Goal: Information Seeking & Learning: Learn about a topic

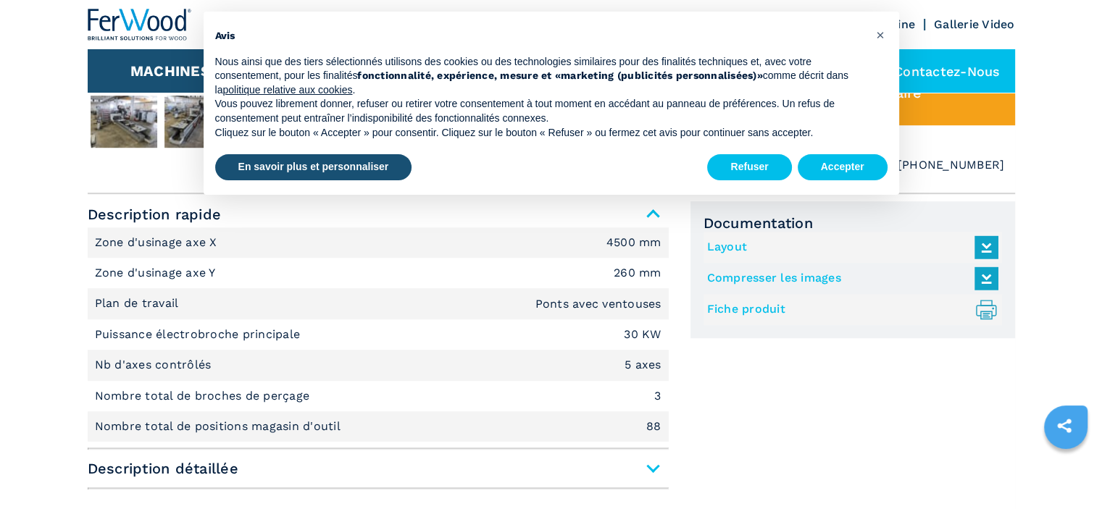
scroll to position [869, 0]
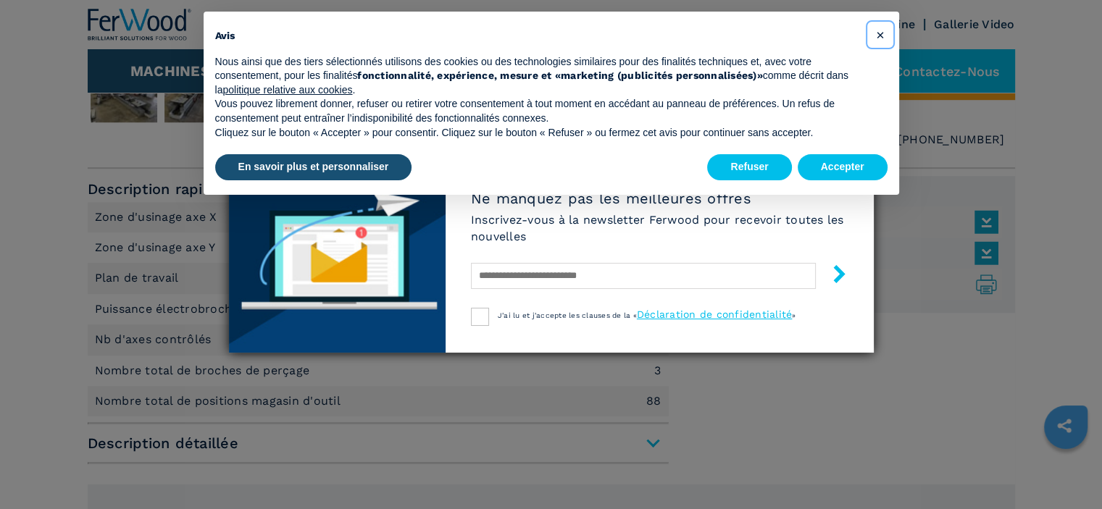
click at [882, 31] on span "×" at bounding box center [879, 34] width 9 height 17
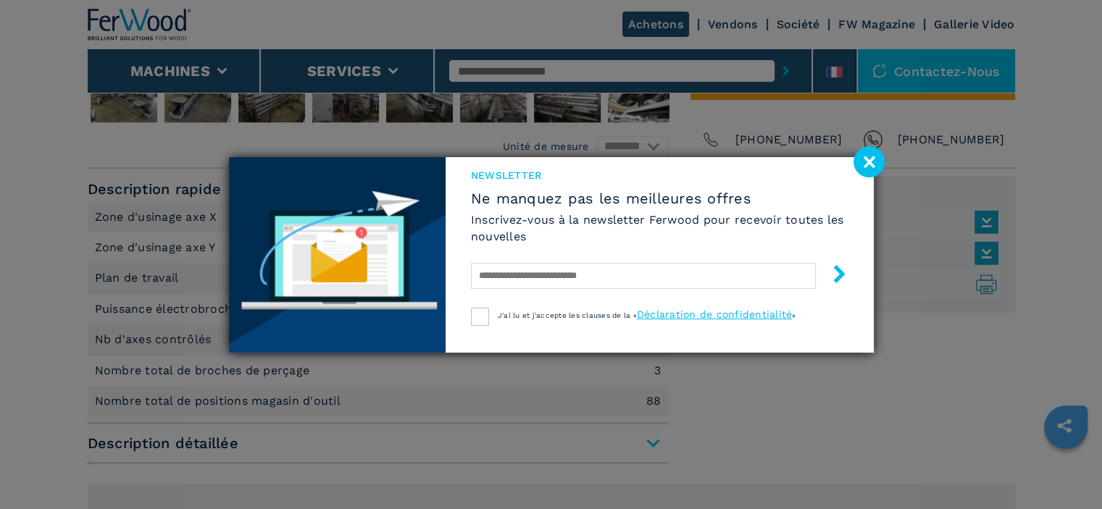
click at [871, 166] on image at bounding box center [868, 161] width 31 height 31
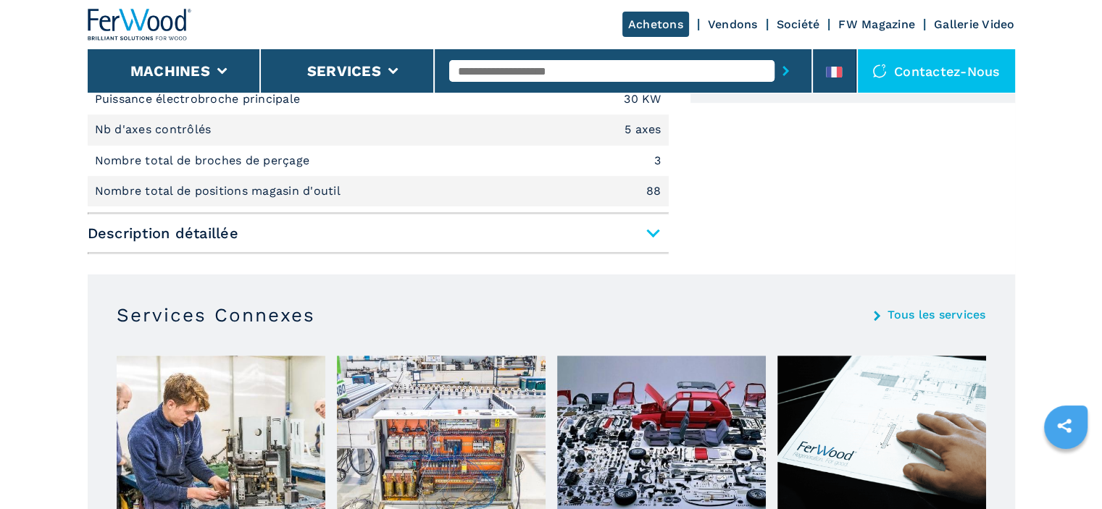
scroll to position [1087, 0]
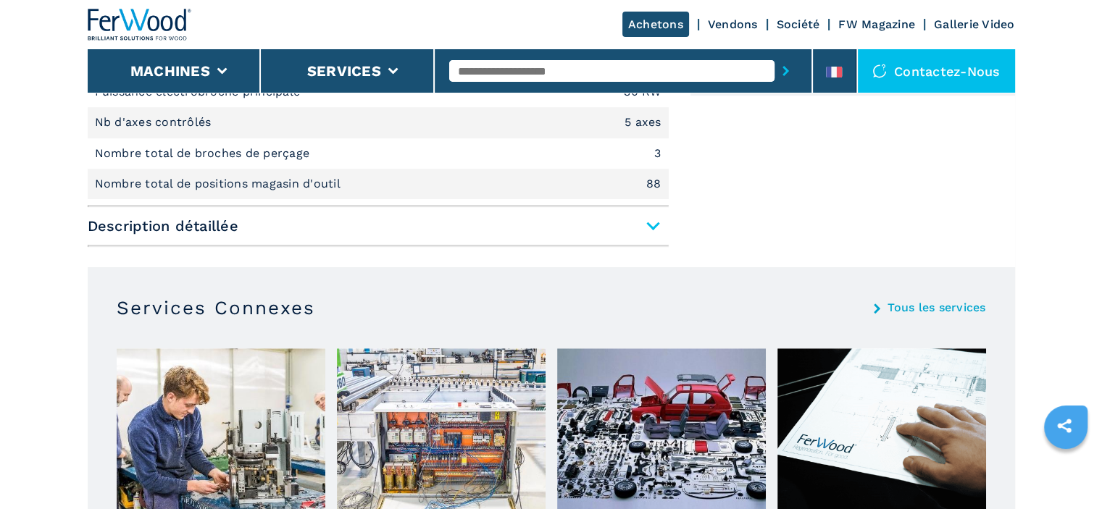
click at [653, 222] on span "Description détaillée" at bounding box center [378, 226] width 581 height 26
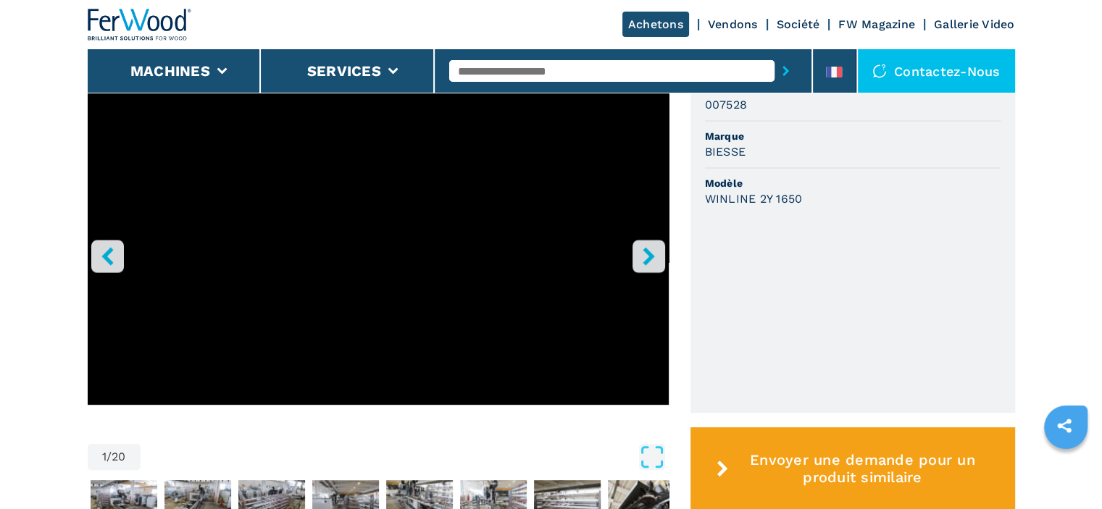
scroll to position [435, 0]
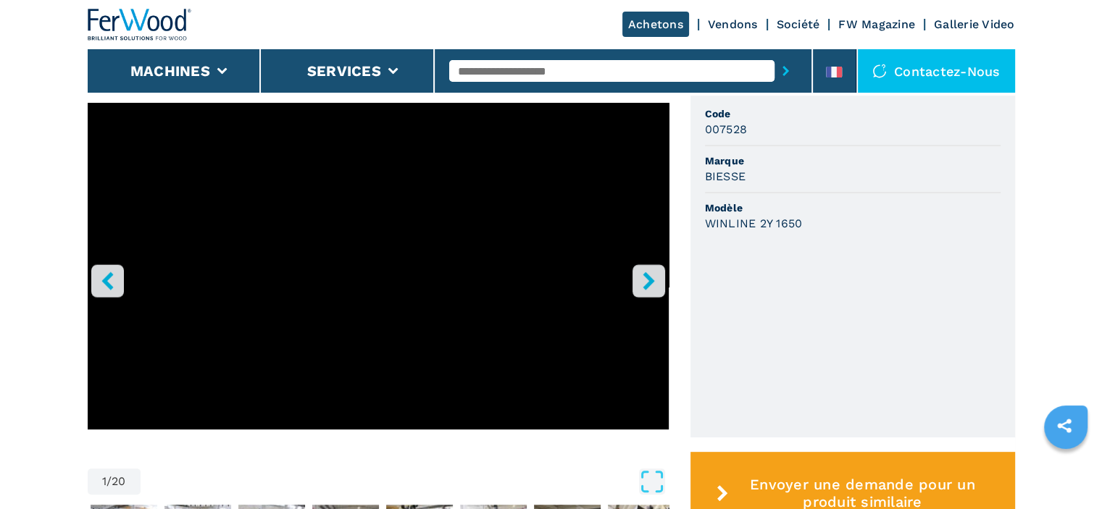
click at [646, 280] on icon "right-button" at bounding box center [649, 281] width 18 height 18
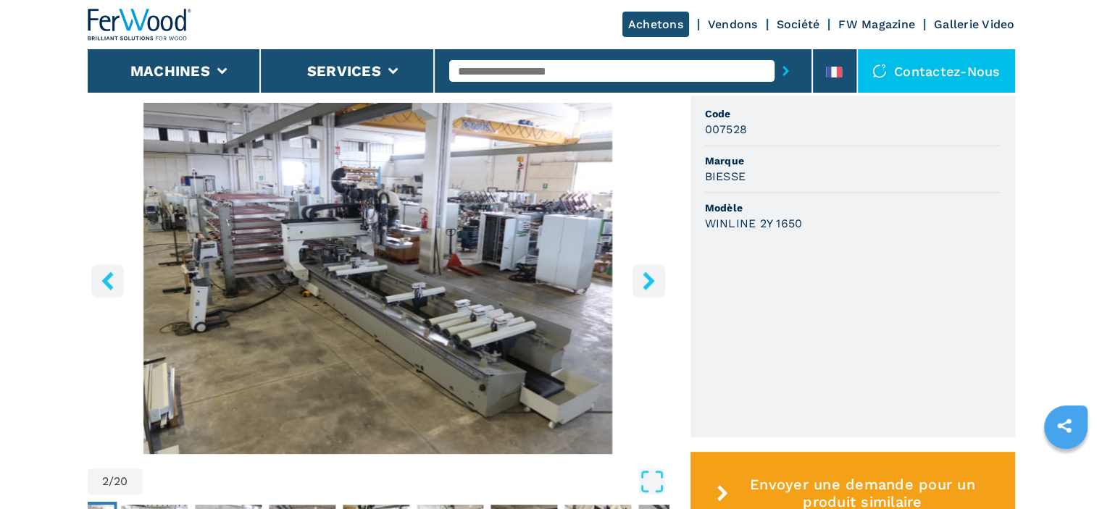
click at [646, 280] on icon "right-button" at bounding box center [649, 281] width 18 height 18
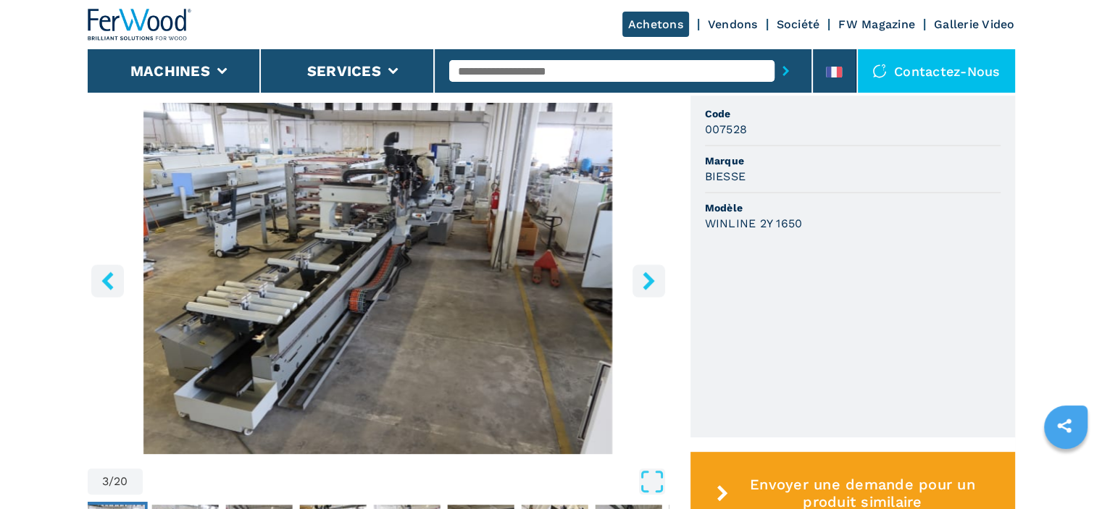
click at [646, 280] on icon "right-button" at bounding box center [649, 281] width 18 height 18
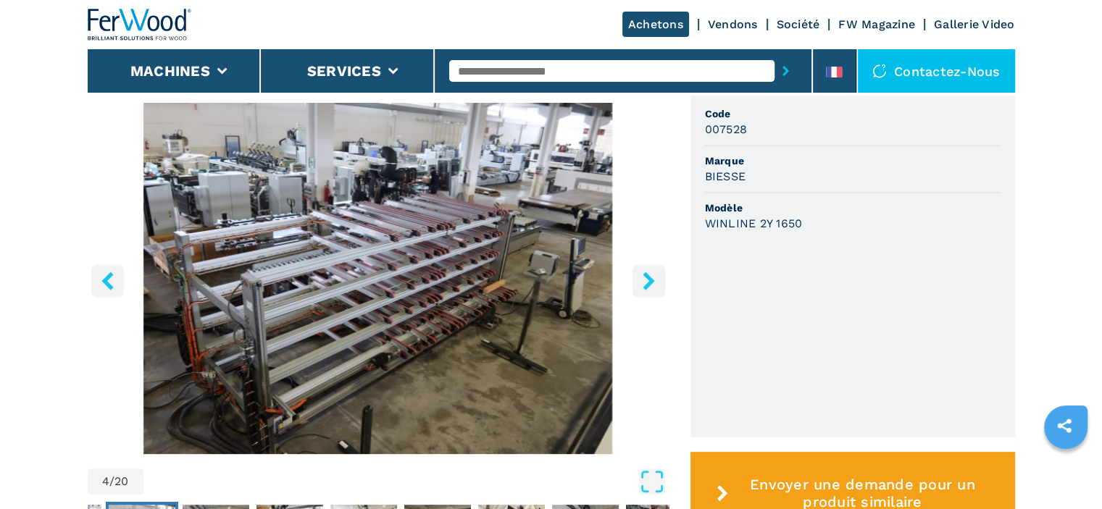
click at [646, 280] on icon "right-button" at bounding box center [649, 281] width 18 height 18
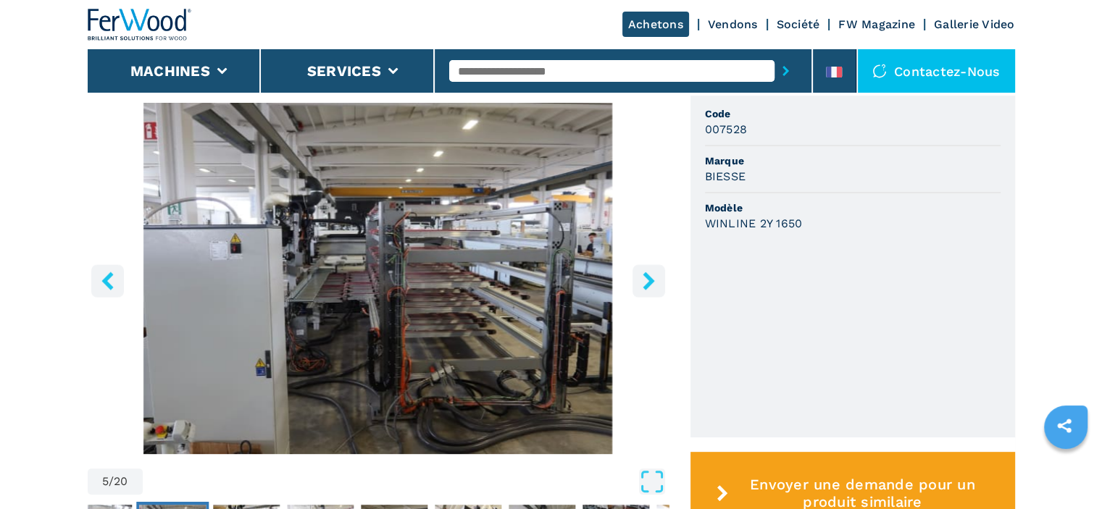
click at [646, 280] on icon "right-button" at bounding box center [649, 281] width 18 height 18
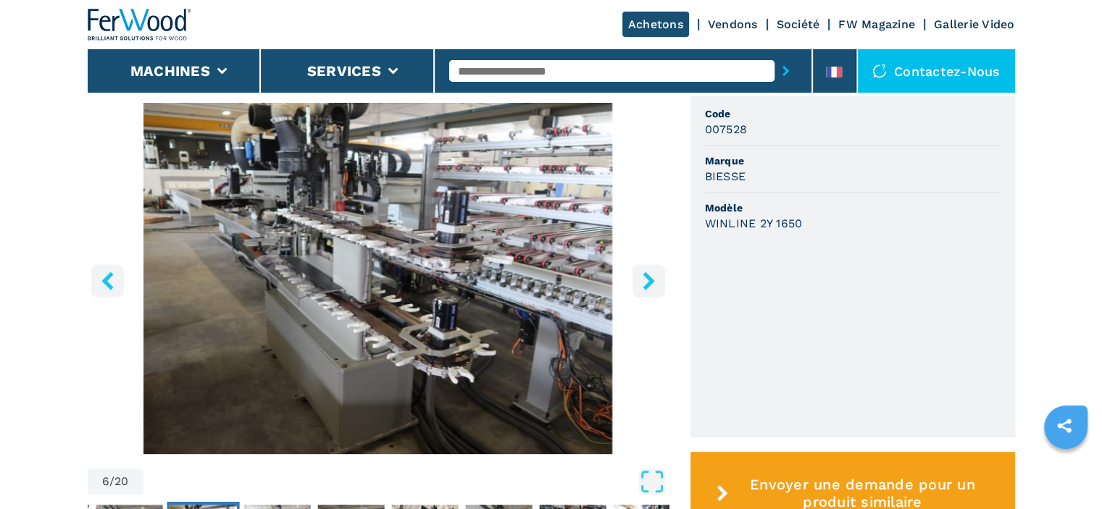
click at [646, 280] on icon "right-button" at bounding box center [649, 281] width 18 height 18
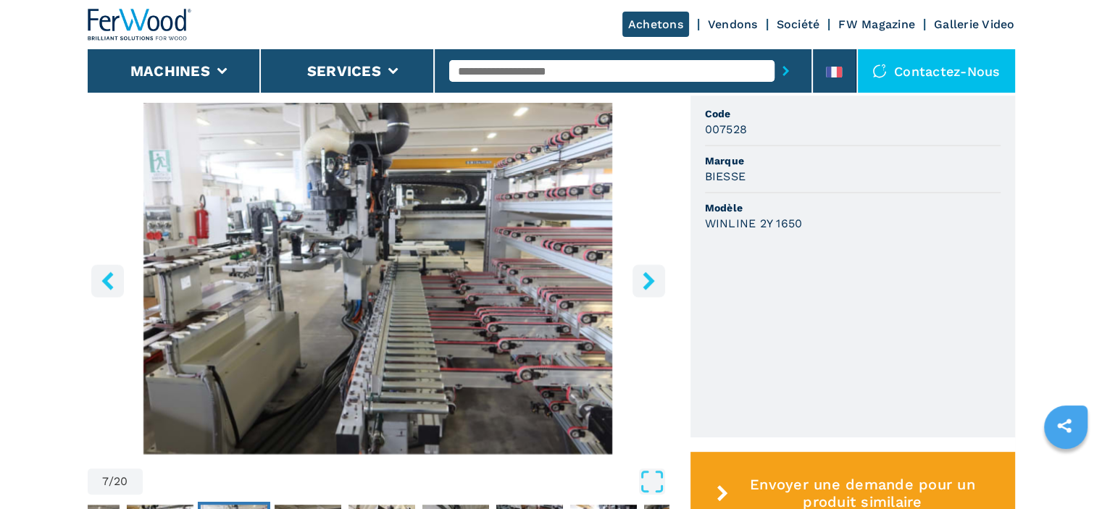
click at [646, 280] on icon "right-button" at bounding box center [649, 281] width 18 height 18
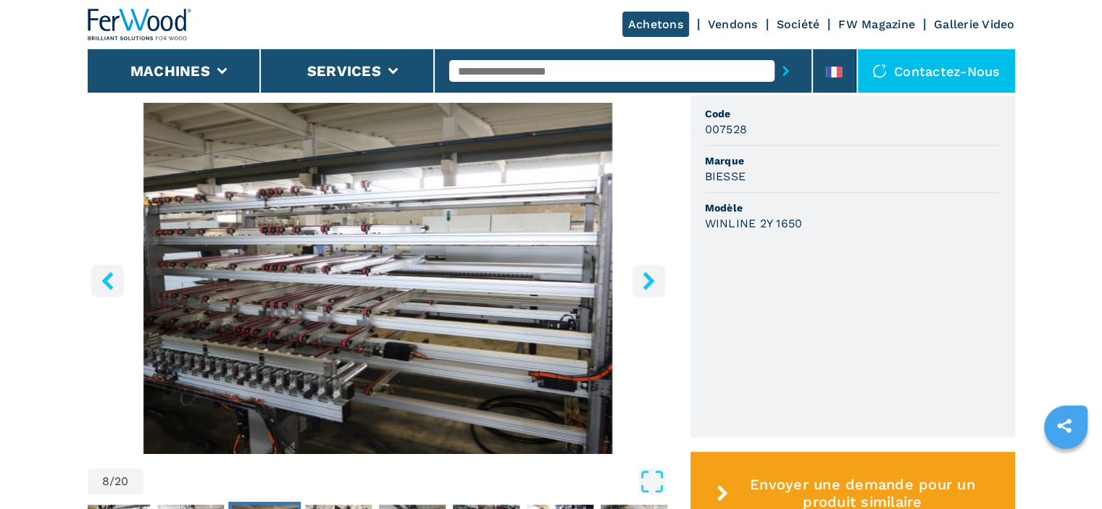
click at [646, 280] on icon "right-button" at bounding box center [649, 281] width 18 height 18
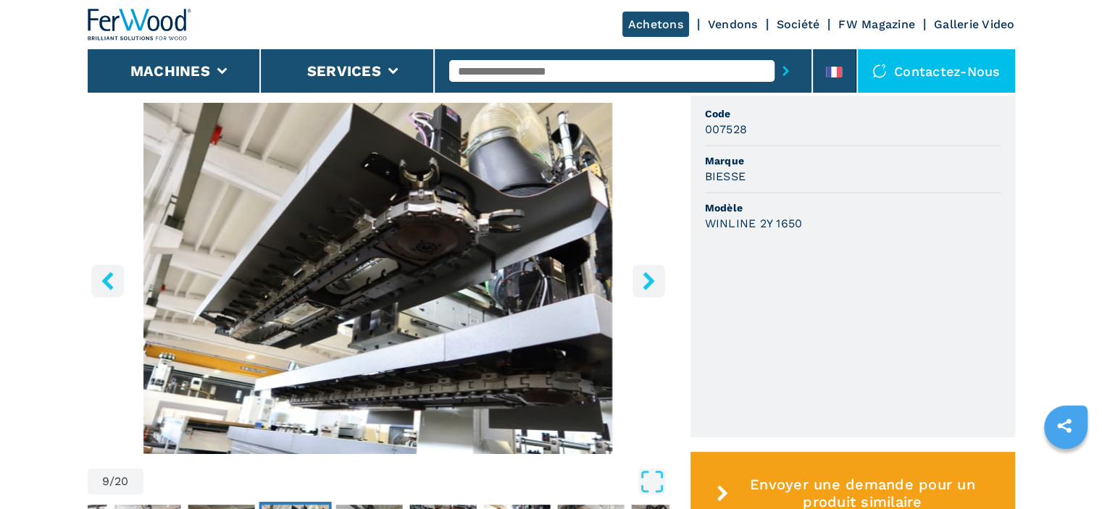
click at [646, 280] on icon "right-button" at bounding box center [649, 281] width 18 height 18
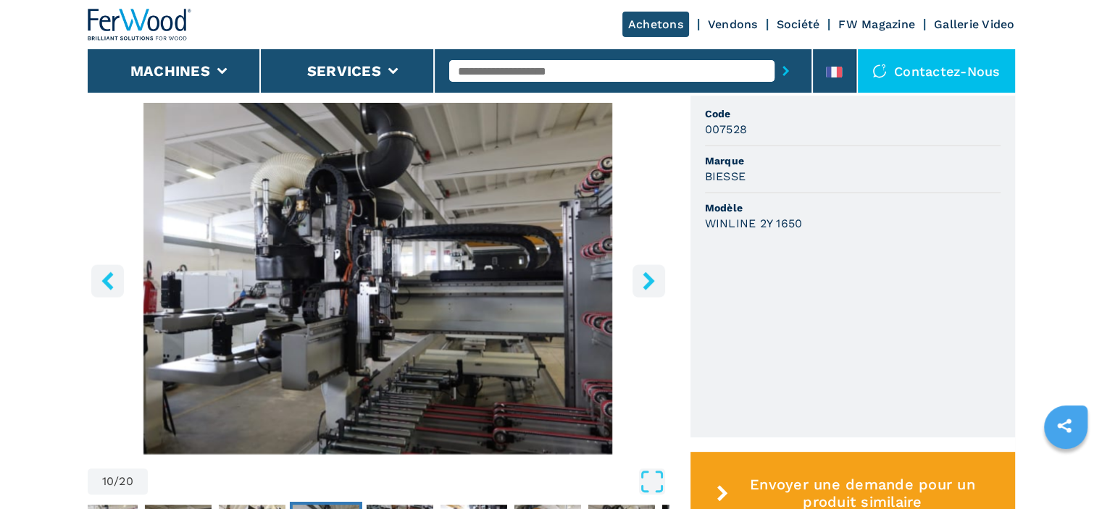
click at [646, 280] on icon "right-button" at bounding box center [649, 281] width 18 height 18
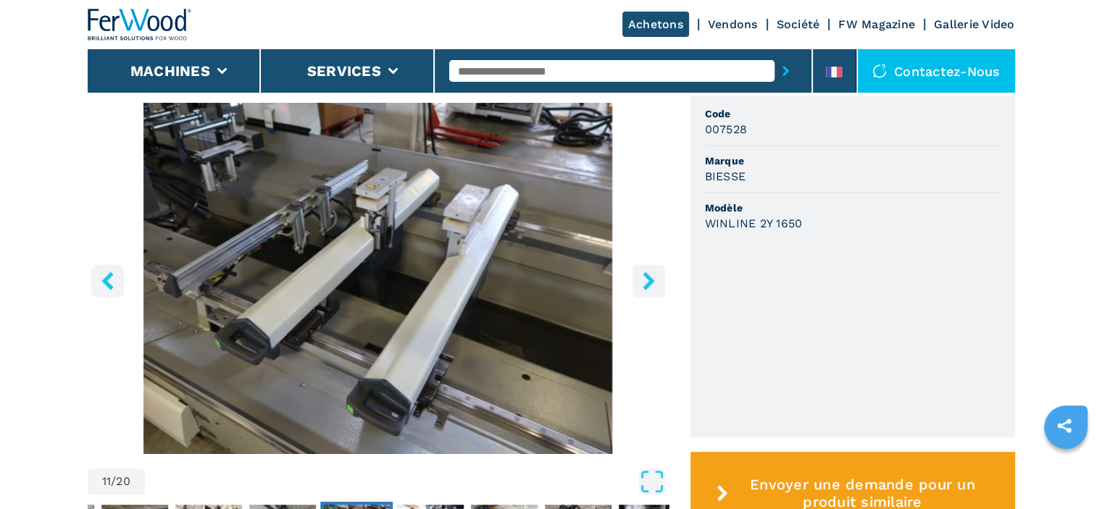
click at [646, 280] on icon "right-button" at bounding box center [649, 281] width 18 height 18
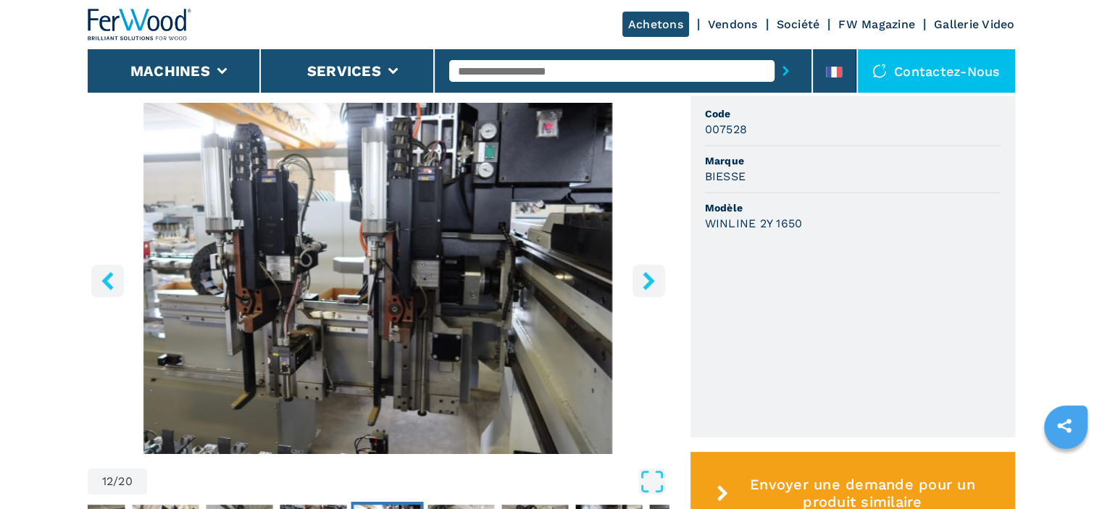
click at [646, 280] on icon "right-button" at bounding box center [649, 281] width 18 height 18
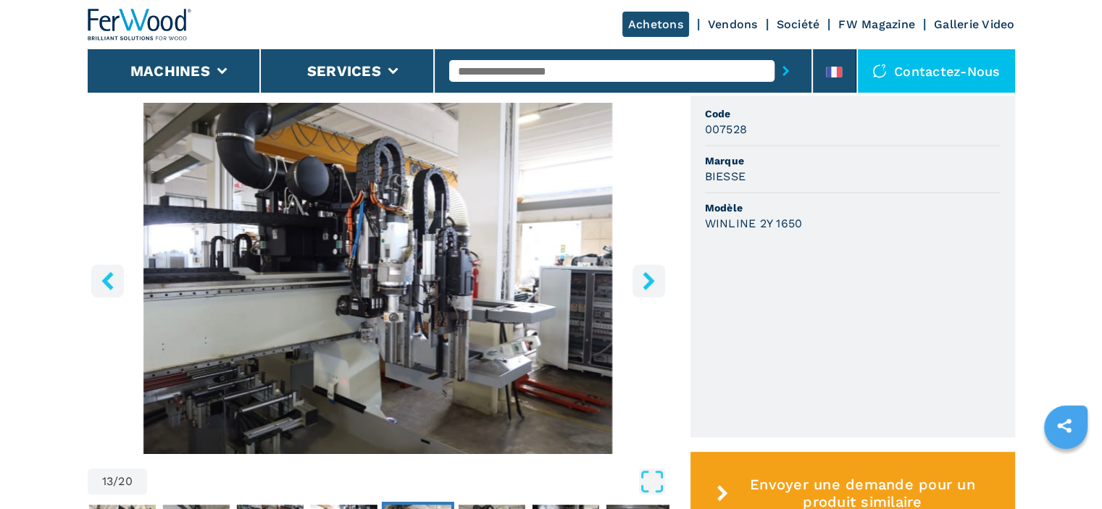
click at [646, 280] on icon "right-button" at bounding box center [649, 281] width 18 height 18
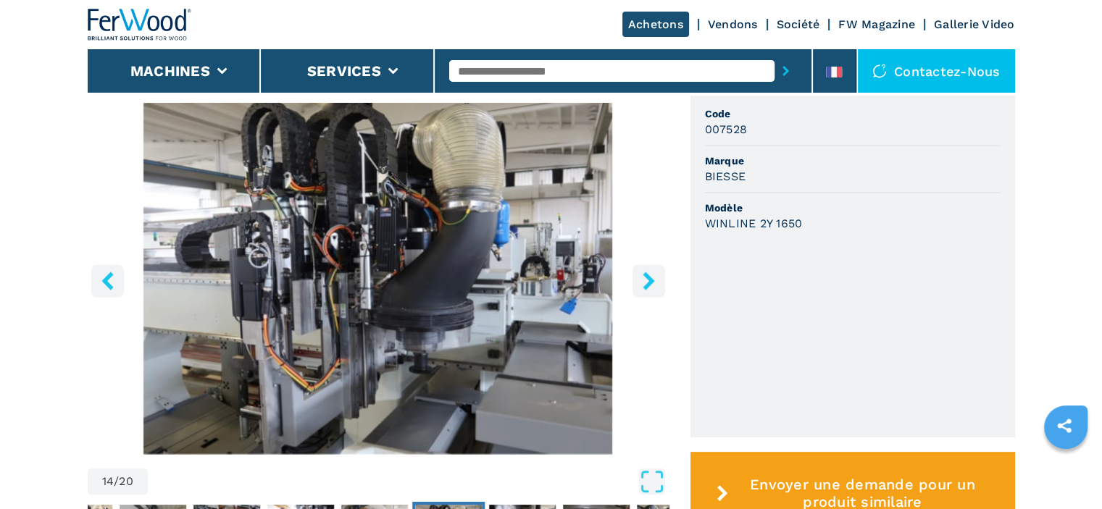
click at [646, 280] on icon "right-button" at bounding box center [649, 281] width 18 height 18
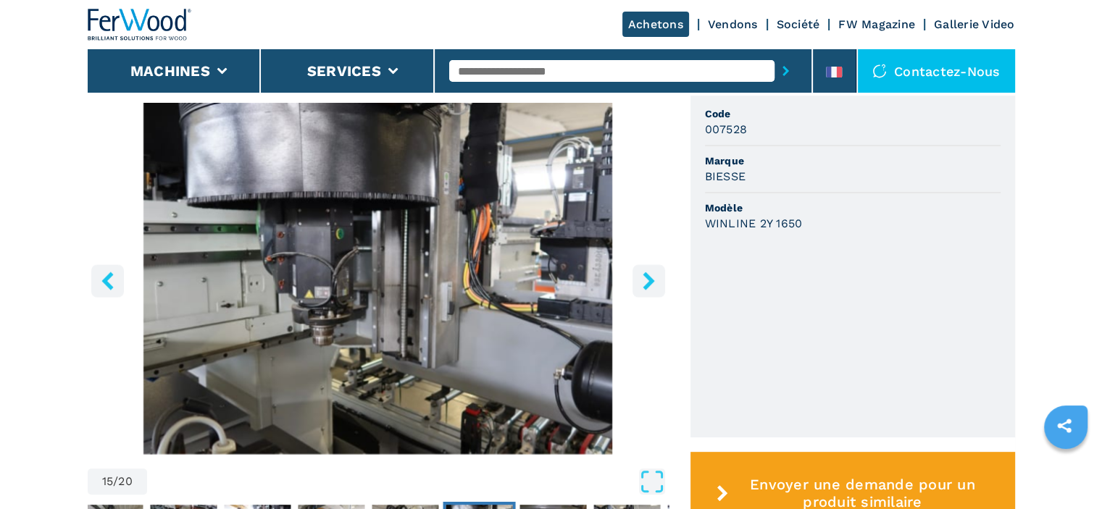
click at [646, 279] on icon "right-button" at bounding box center [649, 281] width 18 height 18
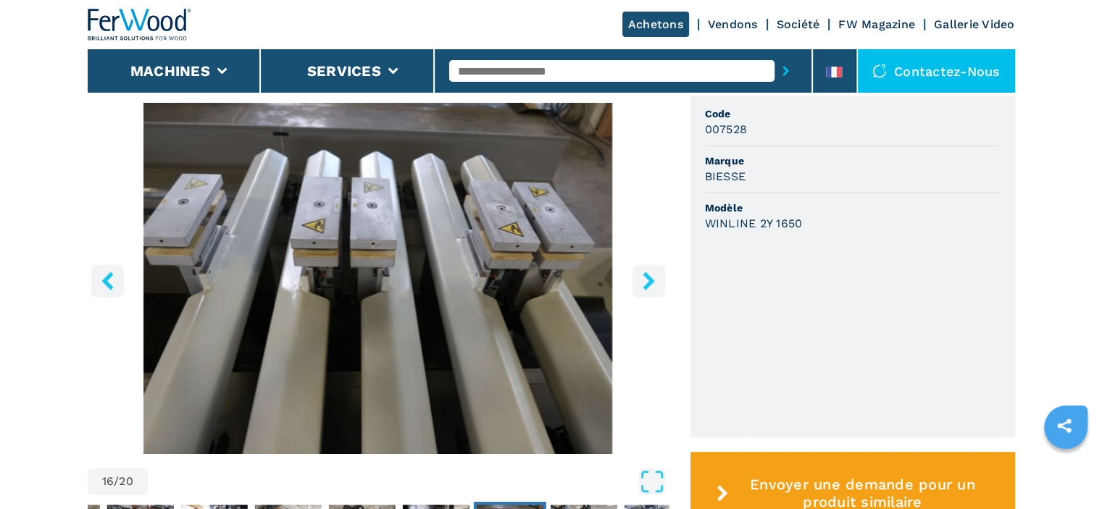
click at [646, 279] on icon "right-button" at bounding box center [649, 281] width 18 height 18
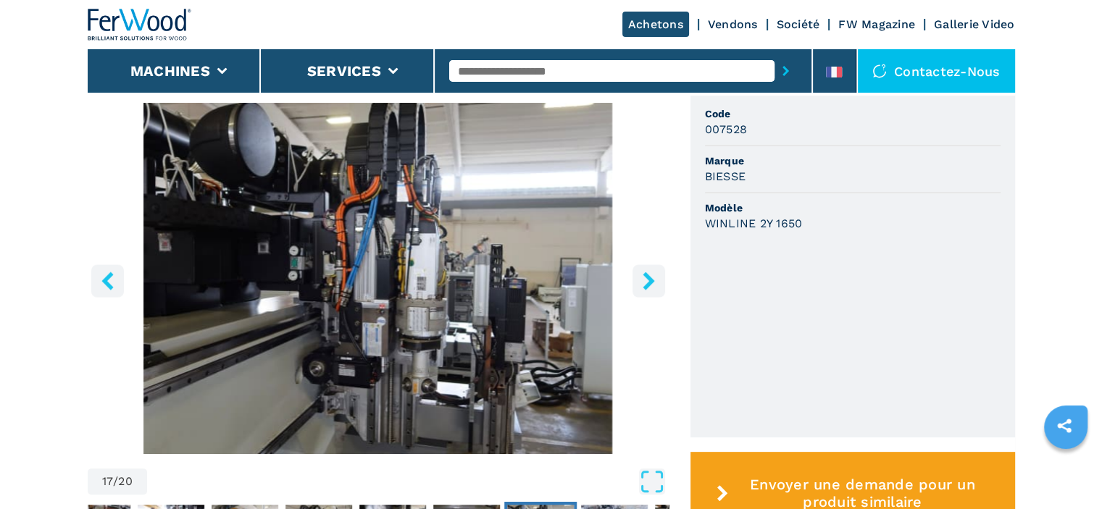
click at [646, 279] on icon "right-button" at bounding box center [649, 281] width 18 height 18
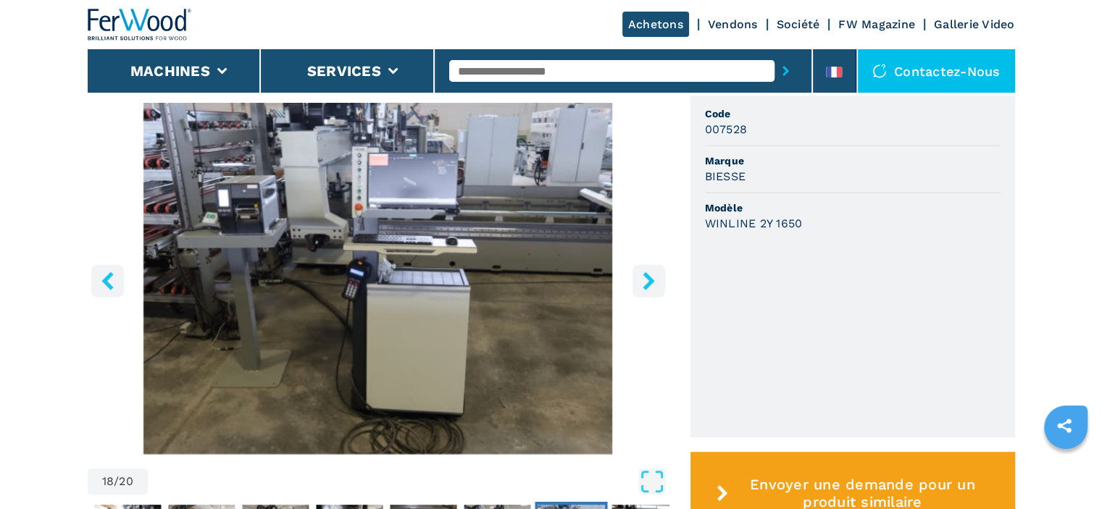
click at [646, 279] on icon "right-button" at bounding box center [649, 281] width 18 height 18
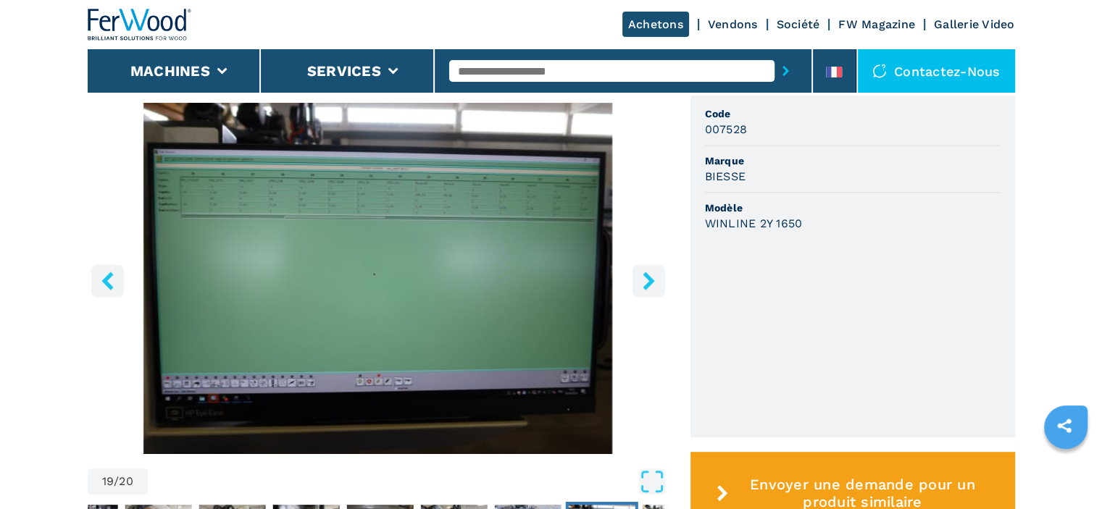
click at [646, 279] on icon "right-button" at bounding box center [649, 281] width 18 height 18
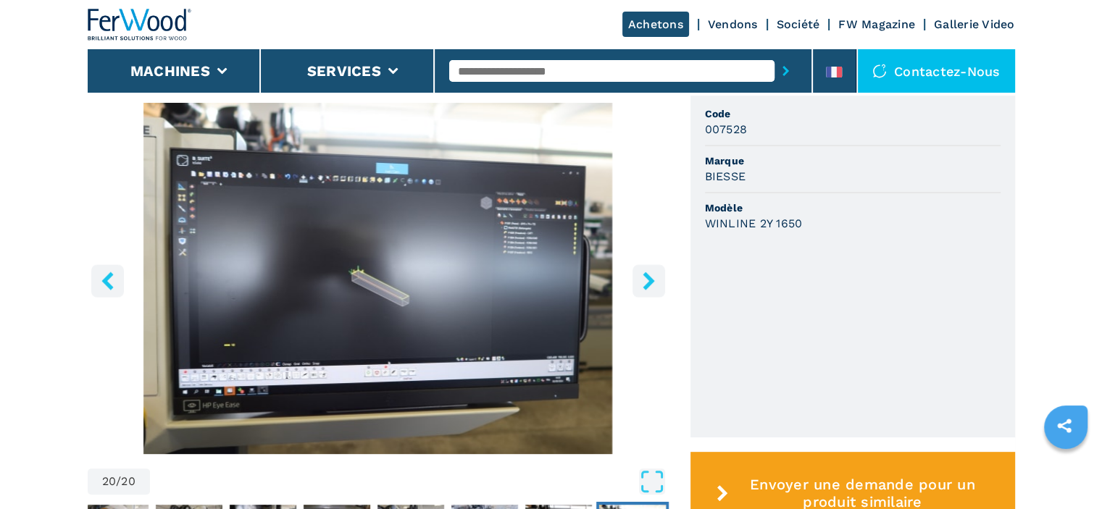
click at [646, 279] on icon "right-button" at bounding box center [649, 281] width 18 height 18
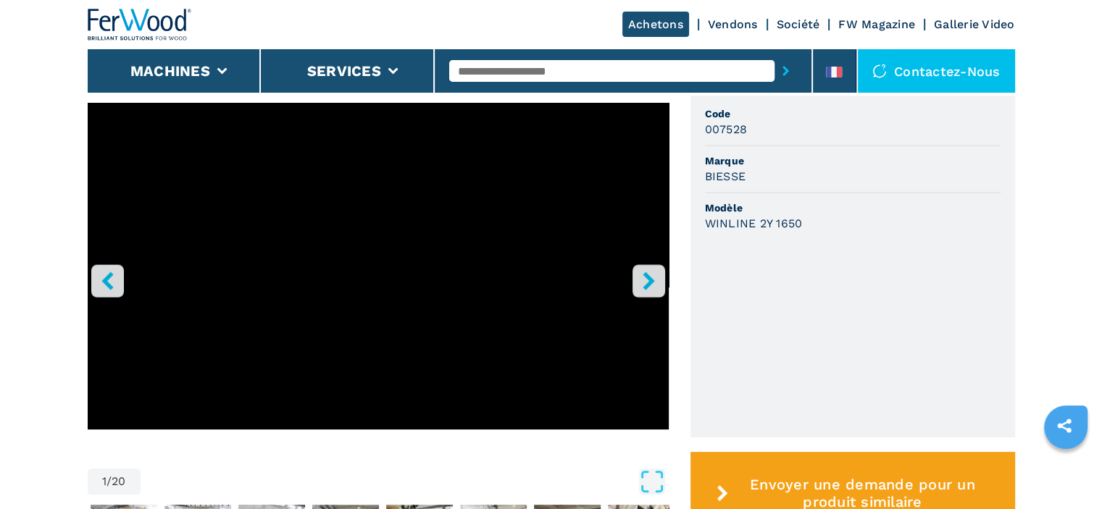
click at [646, 279] on icon "right-button" at bounding box center [649, 281] width 18 height 18
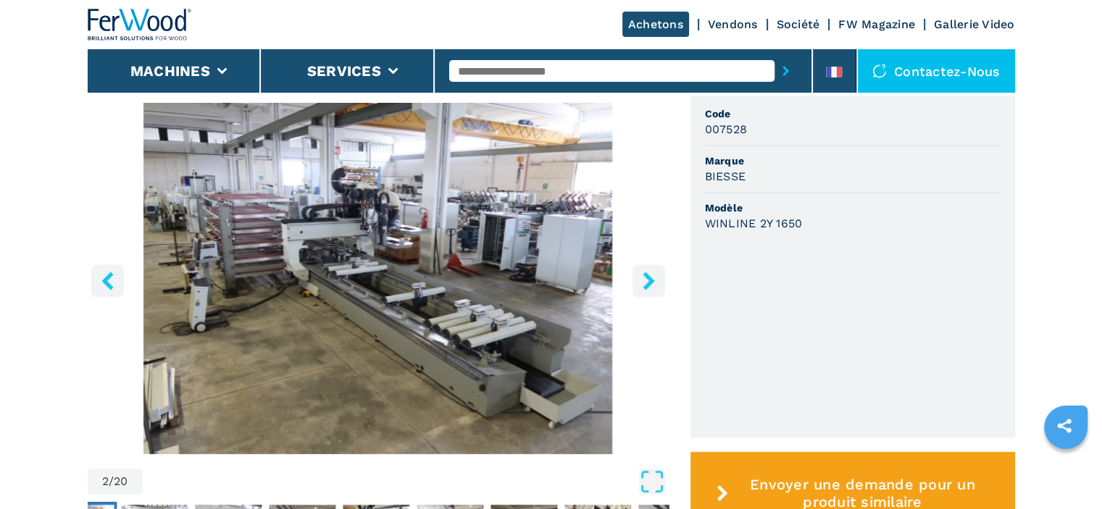
click at [646, 279] on icon "right-button" at bounding box center [649, 281] width 18 height 18
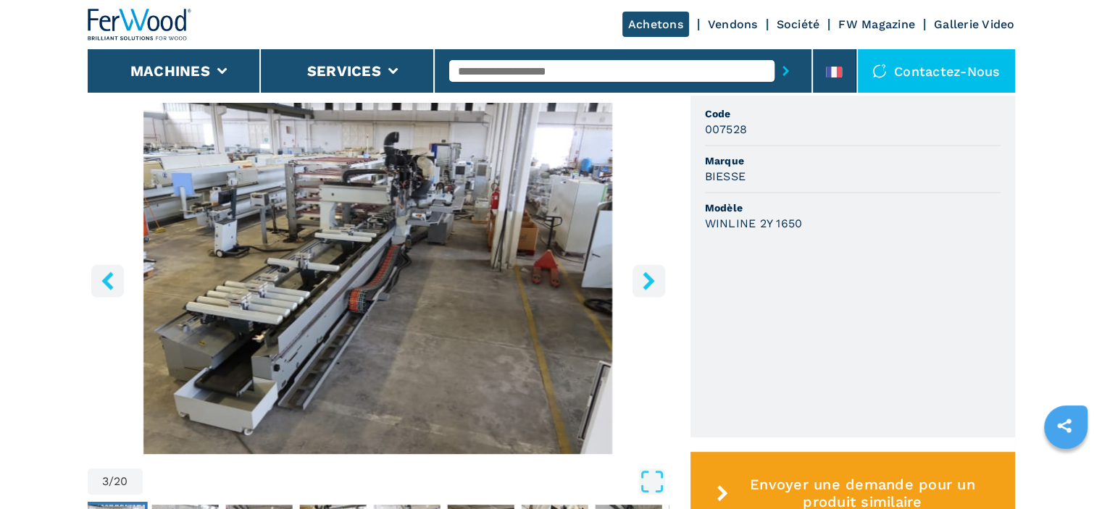
click at [646, 279] on icon "right-button" at bounding box center [649, 281] width 18 height 18
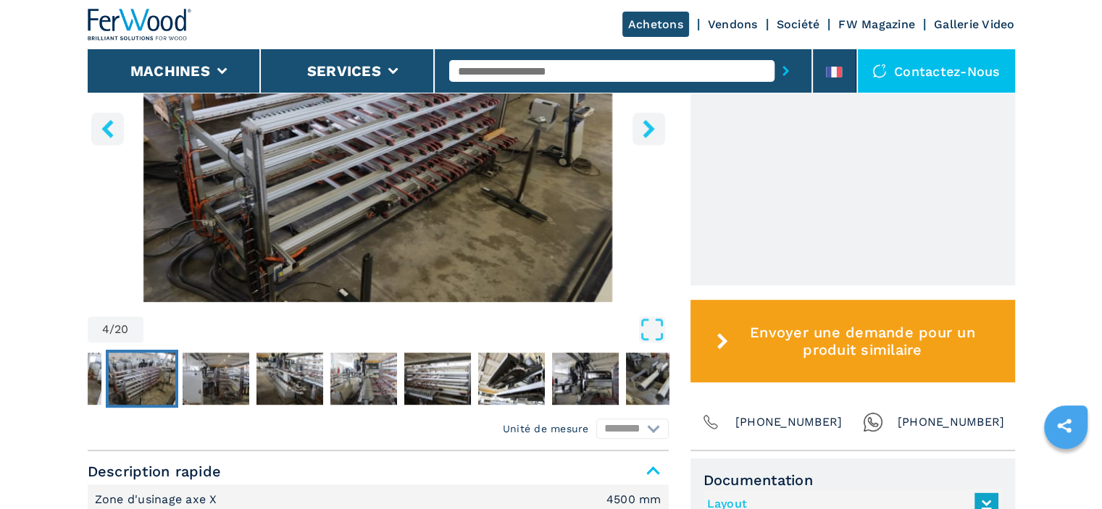
scroll to position [580, 0]
